Goal: Task Accomplishment & Management: Use online tool/utility

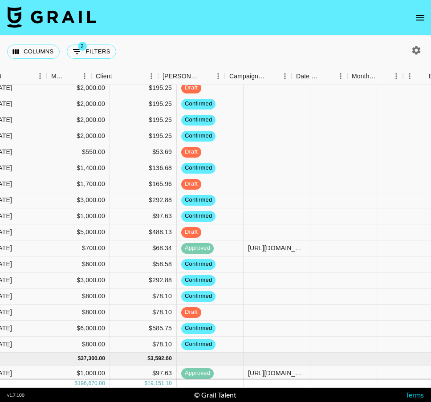
scroll to position [194, 614]
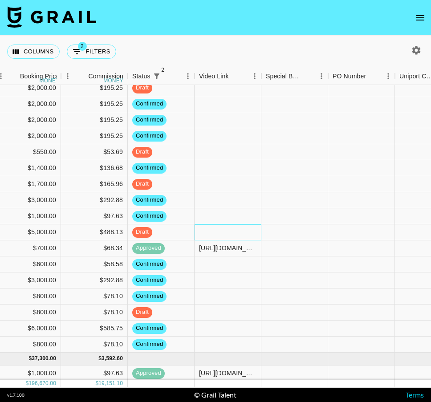
click at [205, 236] on div at bounding box center [228, 233] width 67 height 16
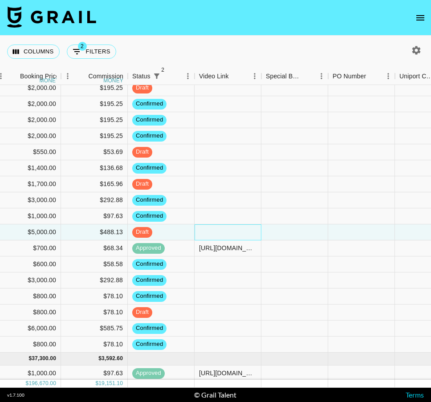
click at [205, 236] on div at bounding box center [228, 233] width 67 height 16
type input "[URL][DOMAIN_NAME]"
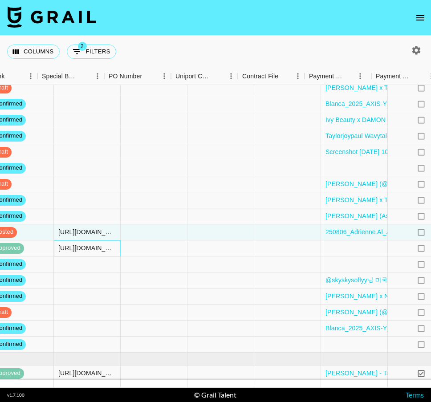
scroll to position [194, 948]
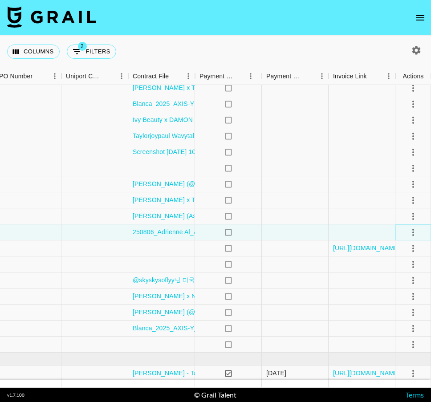
click at [420, 231] on button "select merge strategy" at bounding box center [413, 232] width 15 height 15
click at [410, 319] on li "Approve" at bounding box center [402, 316] width 58 height 16
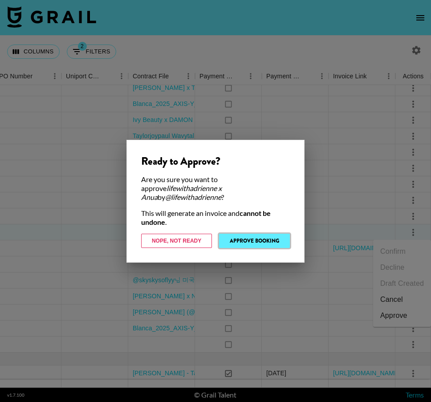
click at [258, 237] on button "Approve Booking" at bounding box center [254, 241] width 71 height 14
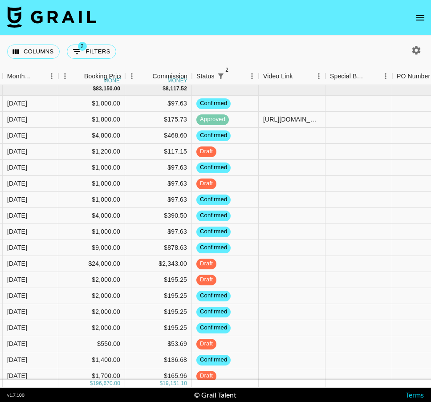
scroll to position [0, 550]
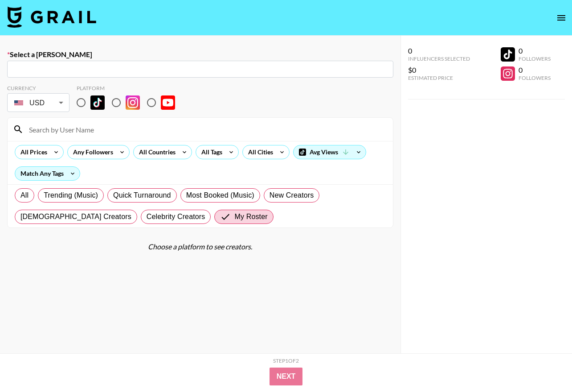
click at [55, 27] on link at bounding box center [51, 17] width 89 height 23
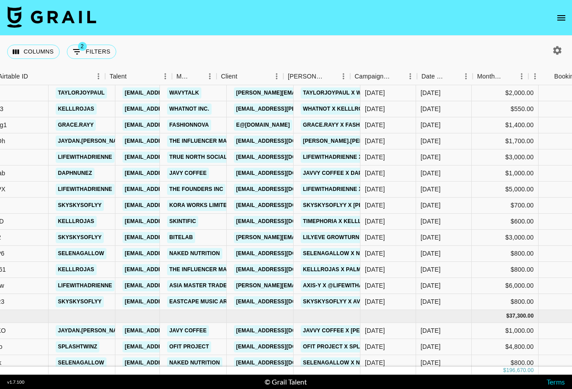
scroll to position [237, 247]
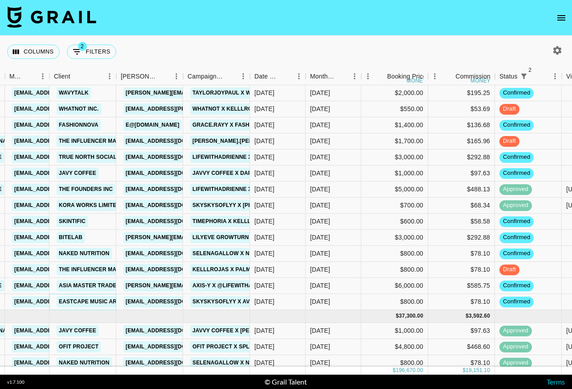
click at [99, 300] on link "EASTCAPE MUSIC ART PRODUCTION L.L.C" at bounding box center [116, 301] width 119 height 11
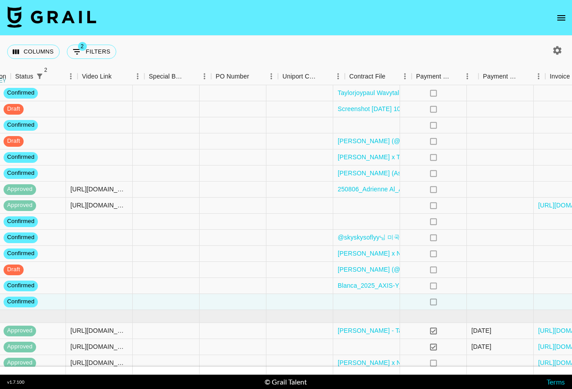
scroll to position [237, 698]
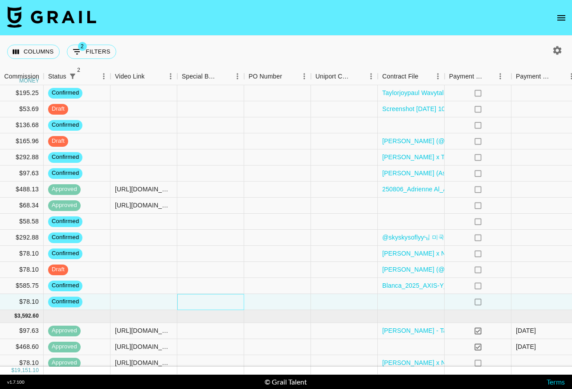
click at [212, 303] on div at bounding box center [210, 302] width 67 height 16
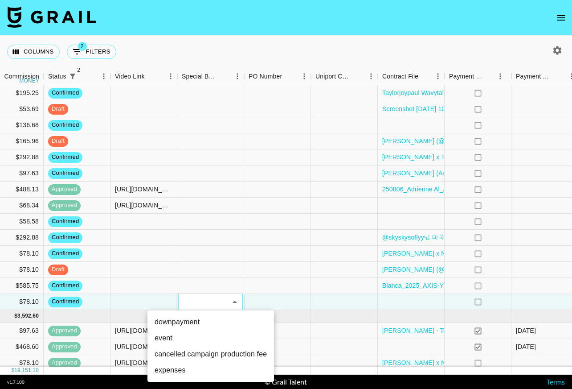
click at [210, 322] on li "downpayment" at bounding box center [210, 322] width 127 height 16
type input "downpayment"
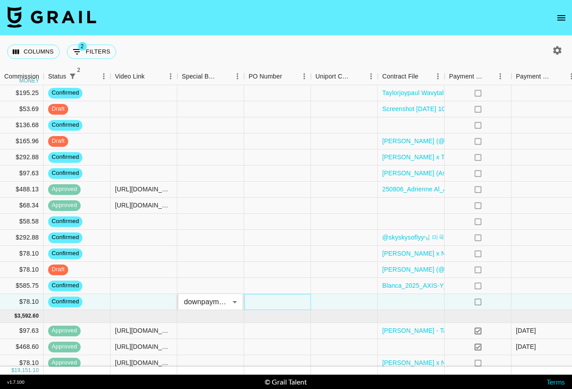
click at [289, 306] on div at bounding box center [277, 302] width 67 height 16
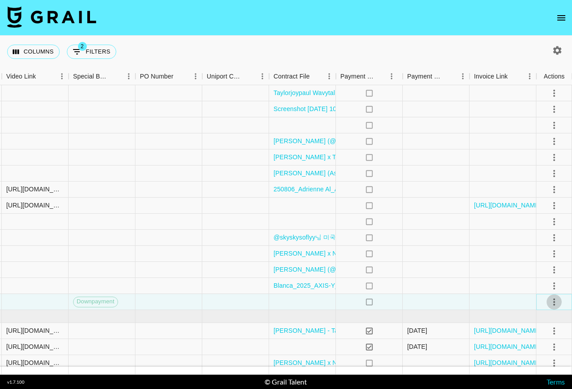
click at [558, 303] on icon "select merge strategy" at bounding box center [554, 301] width 11 height 11
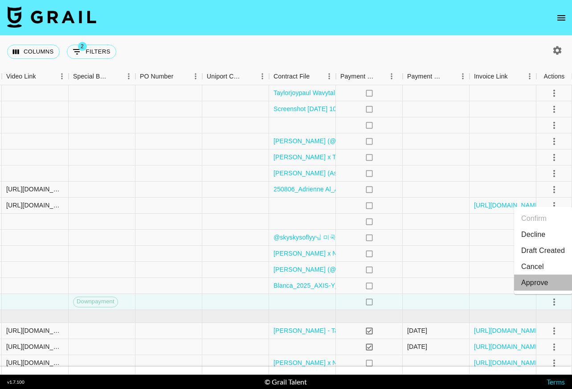
click at [542, 281] on div "Approve" at bounding box center [534, 282] width 27 height 11
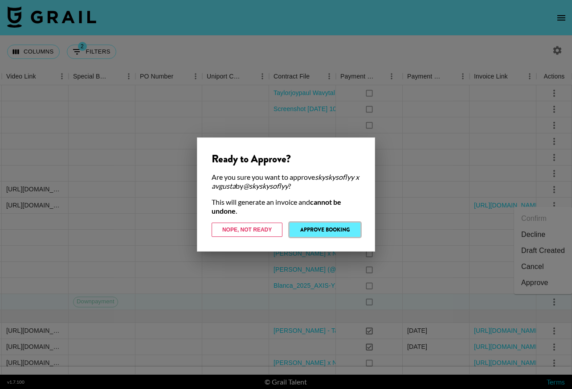
click at [346, 224] on button "Approve Booking" at bounding box center [325, 229] width 71 height 14
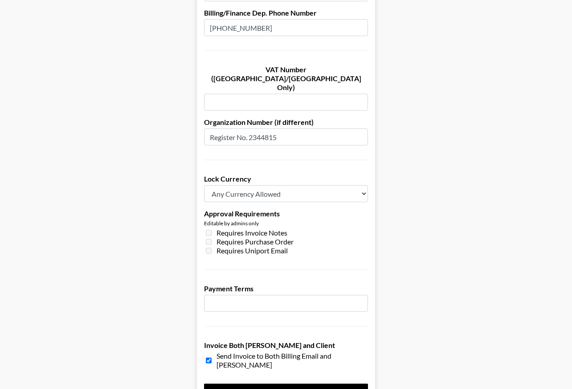
scroll to position [632, 0]
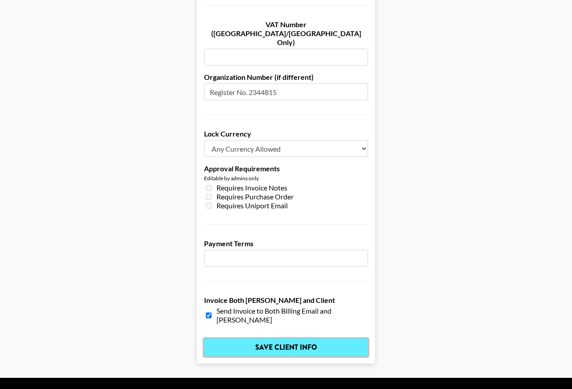
click at [286, 338] on input "Save Client Info" at bounding box center [286, 347] width 164 height 18
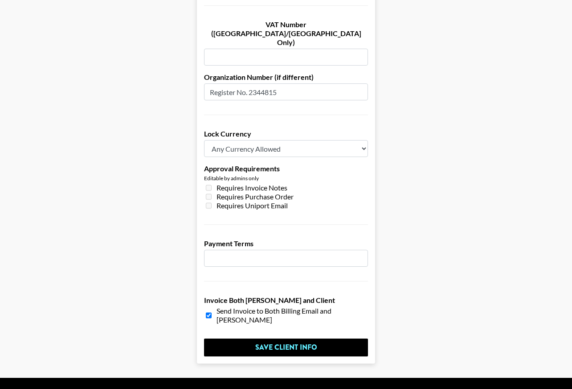
scroll to position [0, 0]
